Goal: Transaction & Acquisition: Purchase product/service

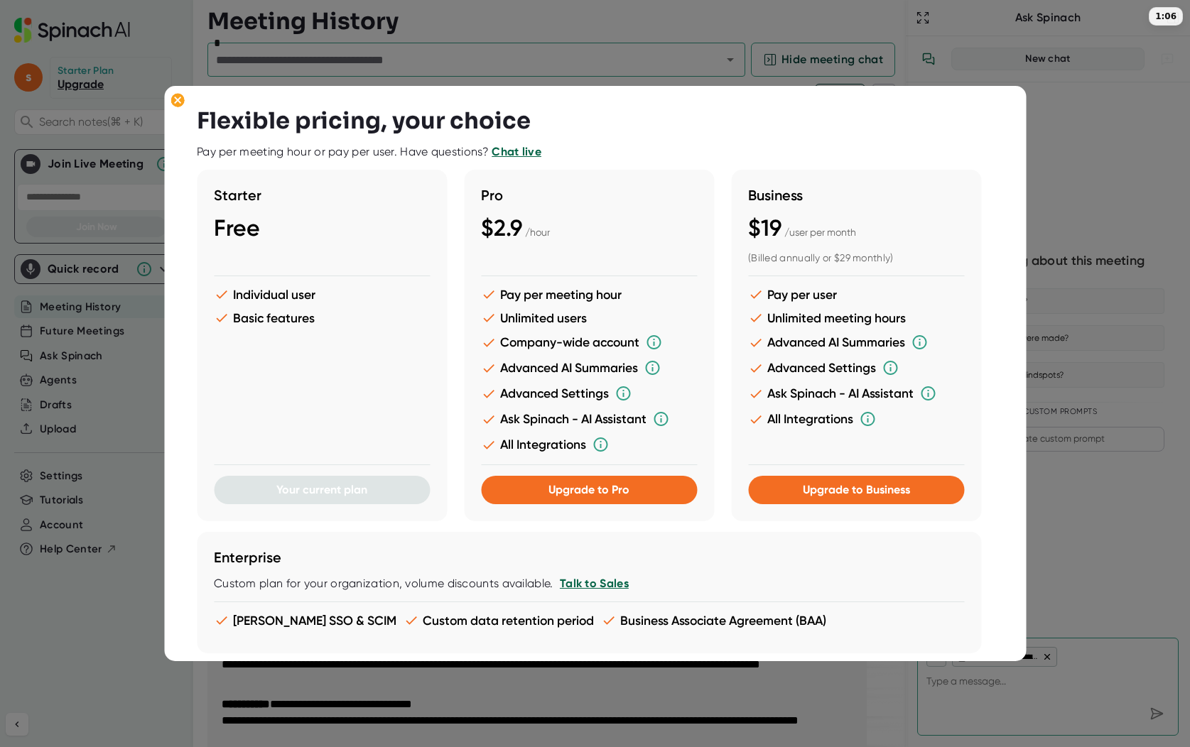
click at [619, 448] on li "All Integrations" at bounding box center [589, 444] width 216 height 17
click at [1061, 125] on div at bounding box center [595, 373] width 1190 height 747
